Goal: Task Accomplishment & Management: Use online tool/utility

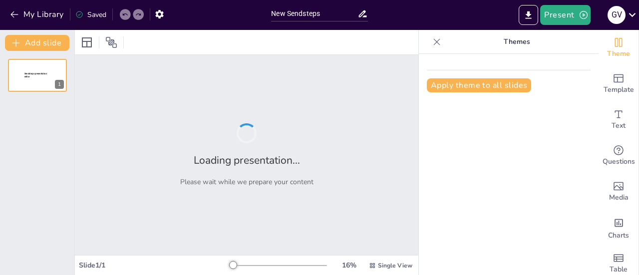
click at [403, 239] on div "Loading presentation... Please wait while we prepare your content" at bounding box center [246, 155] width 343 height 200
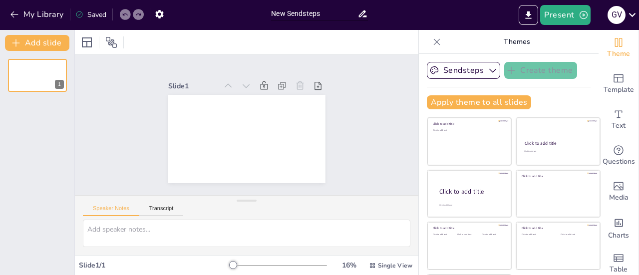
click at [284, 13] on input "New Sendsteps" at bounding box center [314, 13] width 86 height 14
click at [340, 10] on input "New Sendsteps" at bounding box center [314, 13] width 86 height 14
type input "N"
click at [331, 12] on input "IA el ciberespacio" at bounding box center [314, 13] width 86 height 14
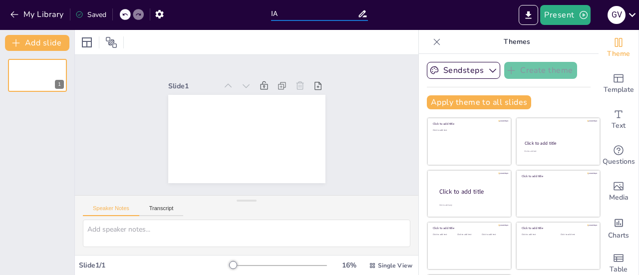
type input "I"
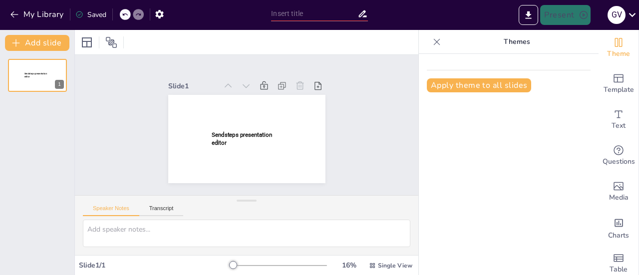
type input "New Sendsteps"
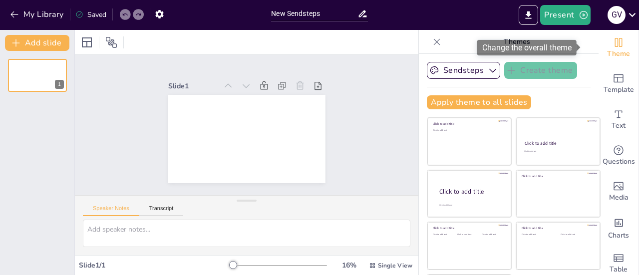
click at [623, 51] on div "Theme" at bounding box center [618, 48] width 40 height 36
